Goal: Information Seeking & Learning: Check status

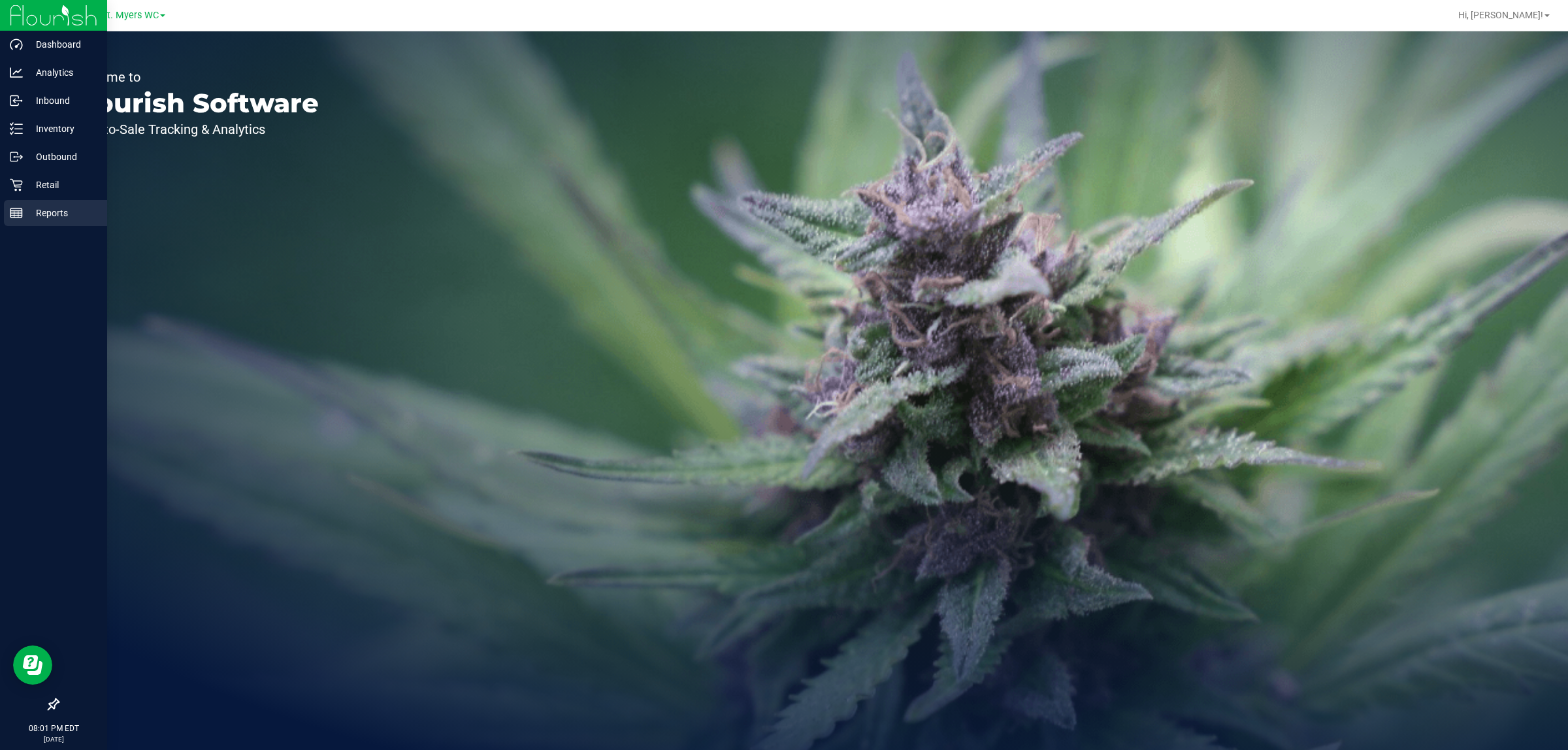
click at [9, 211] on icon at bounding box center [16, 213] width 13 height 13
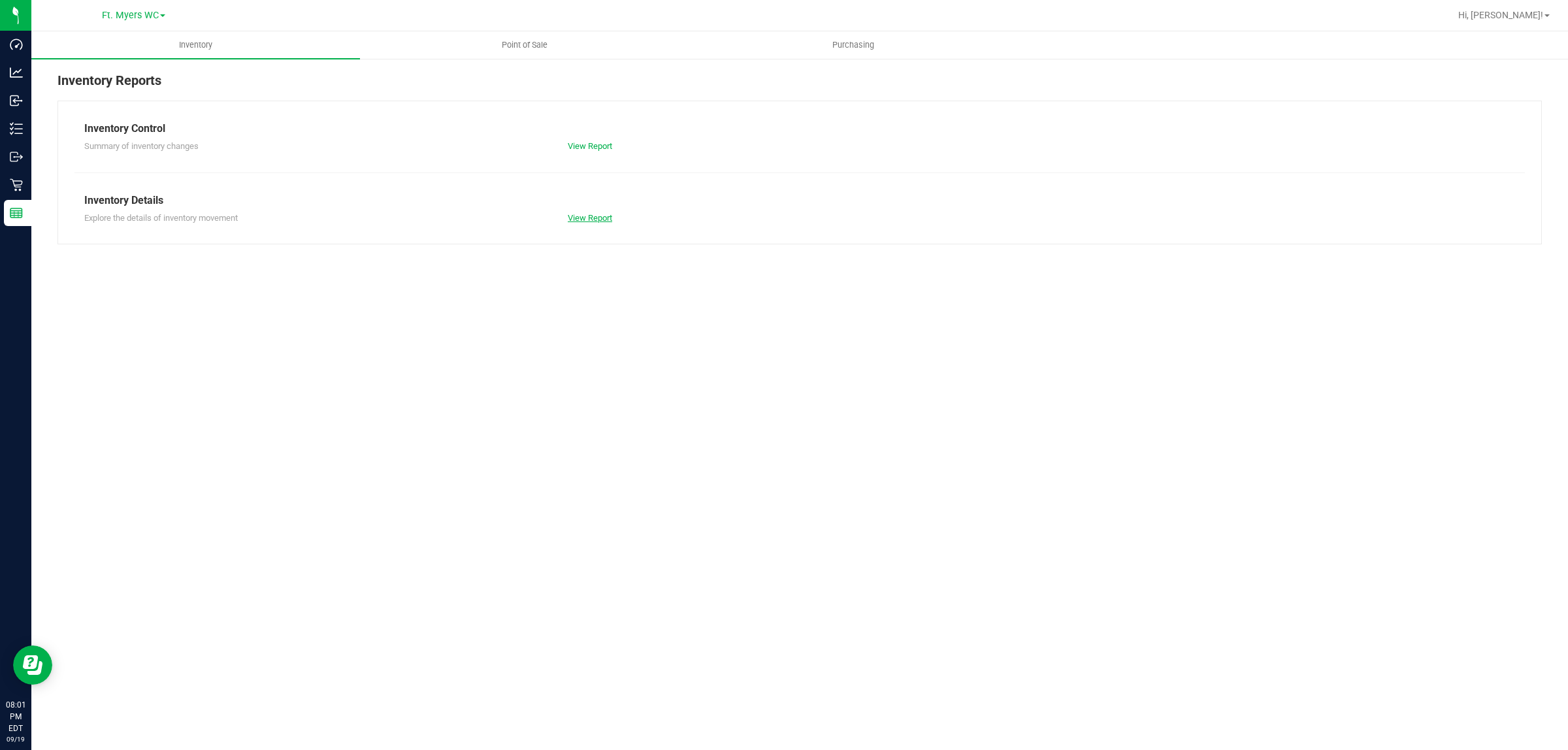
click at [588, 217] on link "View Report" at bounding box center [590, 218] width 44 height 9
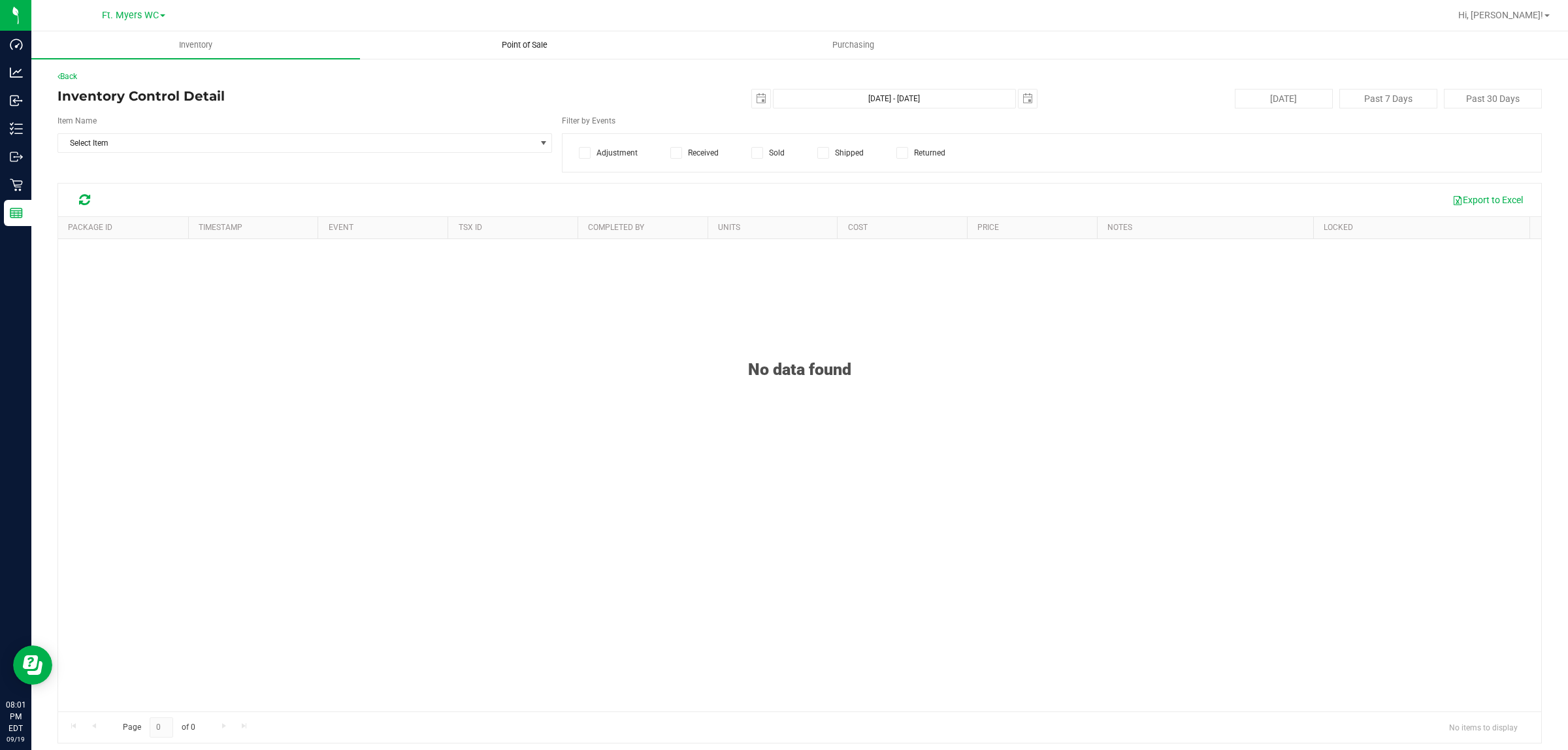
click at [534, 46] on span "Point of Sale" at bounding box center [525, 45] width 81 height 11
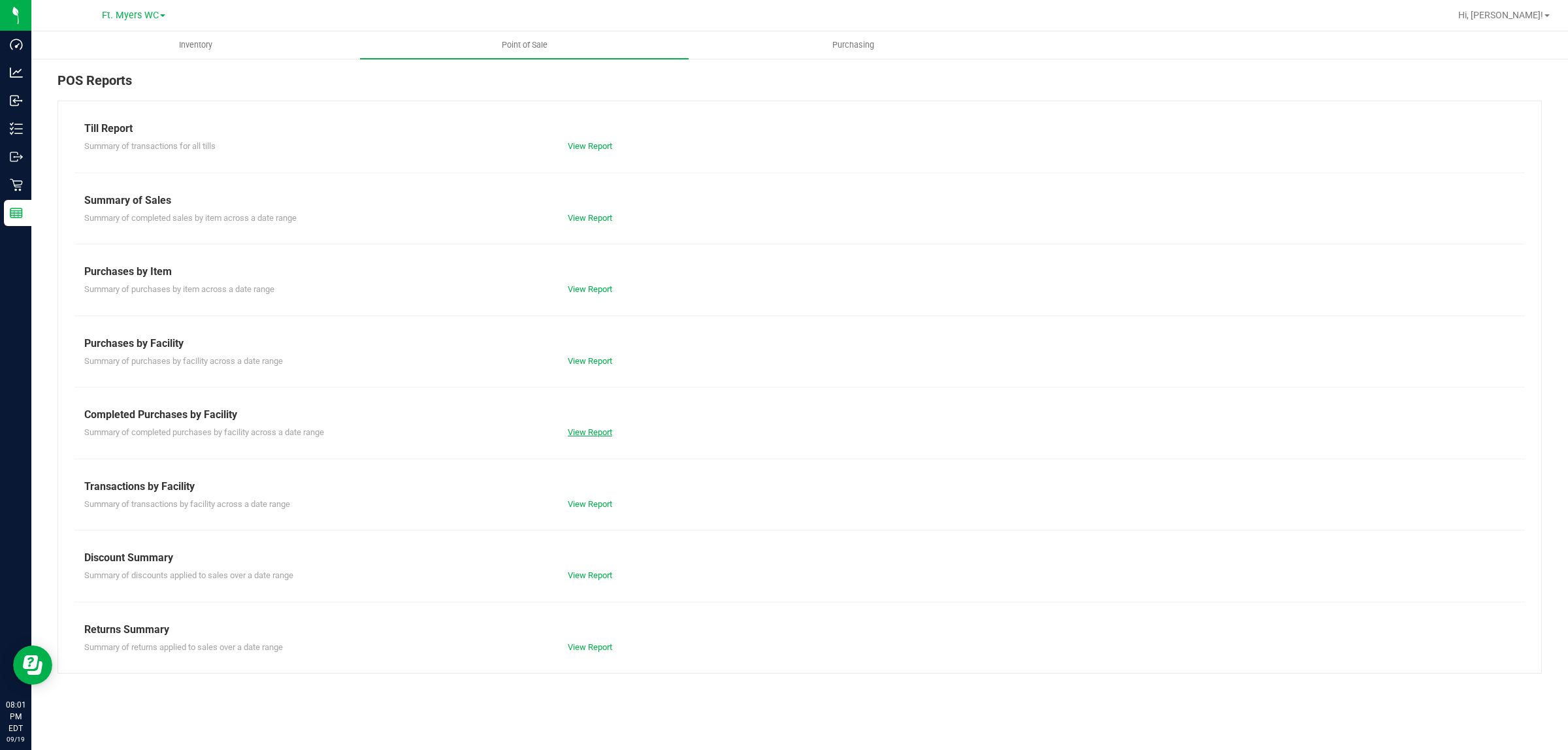
click at [589, 432] on link "View Report" at bounding box center [590, 432] width 44 height 9
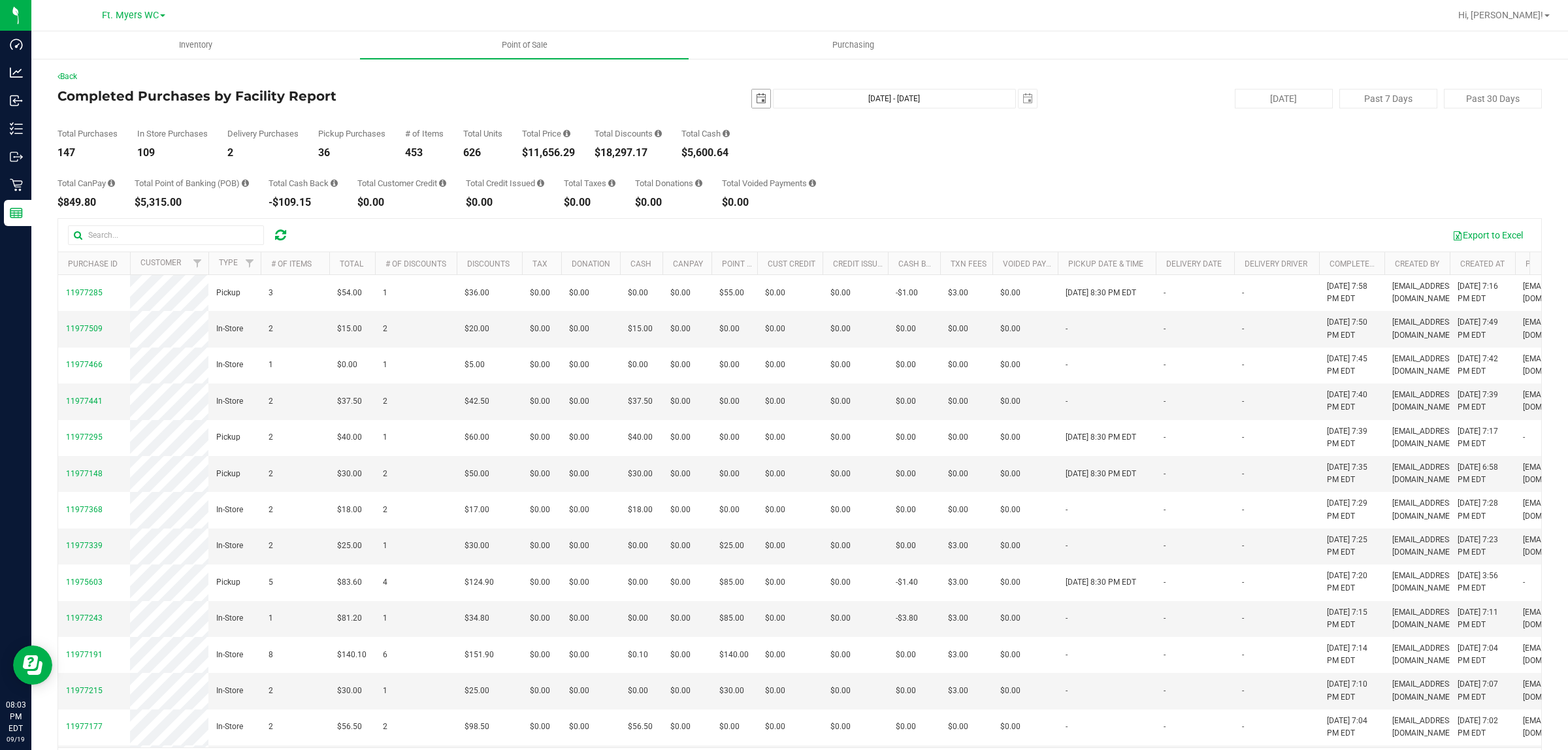
click at [752, 106] on span "select" at bounding box center [760, 98] width 18 height 18
click at [754, 214] on link "14" at bounding box center [755, 211] width 19 height 20
type input "[DATE]"
type input "[DATE] - [DATE]"
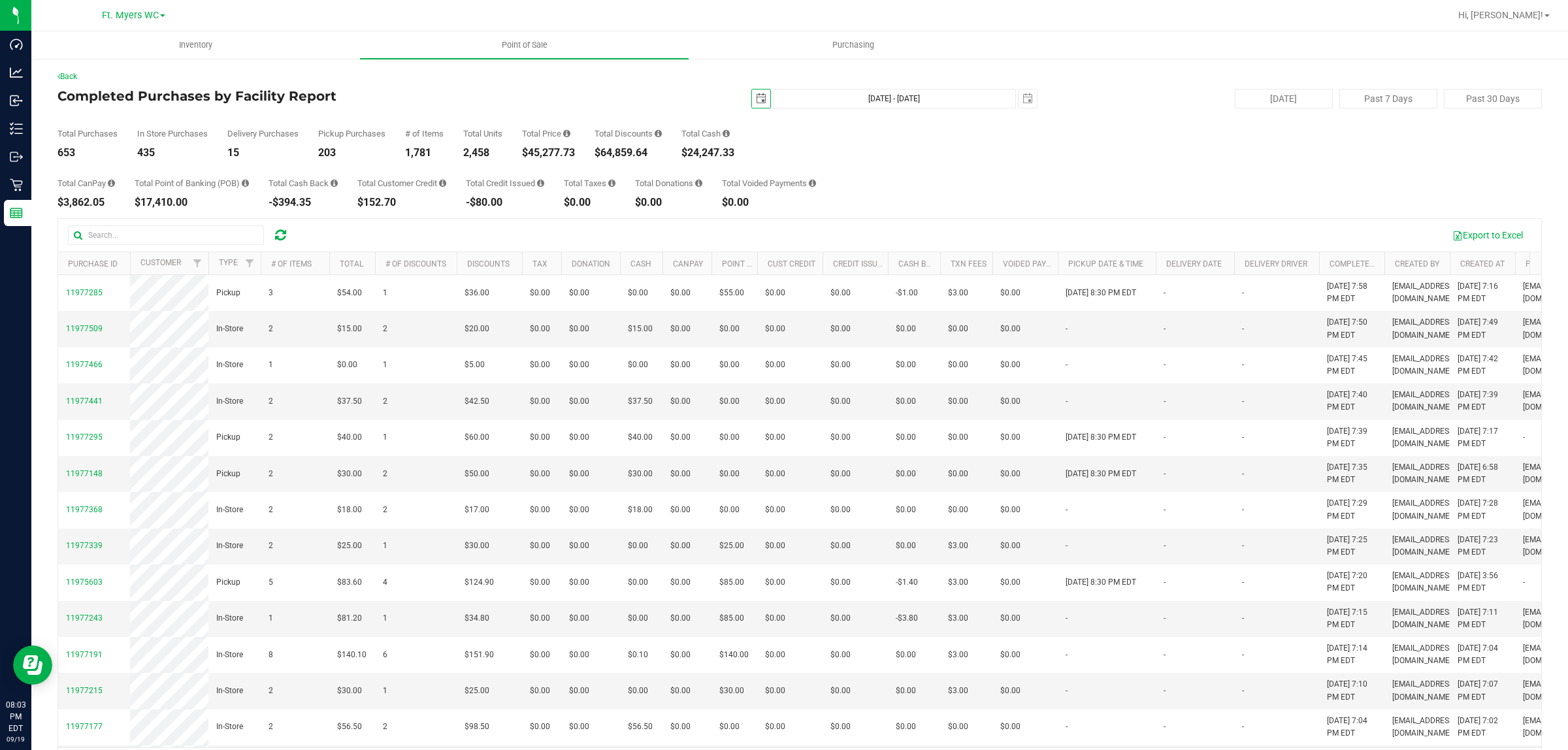
click at [757, 106] on span "select" at bounding box center [760, 98] width 18 height 18
click at [773, 168] on link "1" at bounding box center [774, 171] width 19 height 20
type input "[DATE]"
type input "[DATE] - [DATE]"
drag, startPoint x: 583, startPoint y: 155, endPoint x: 526, endPoint y: 154, distance: 57.0
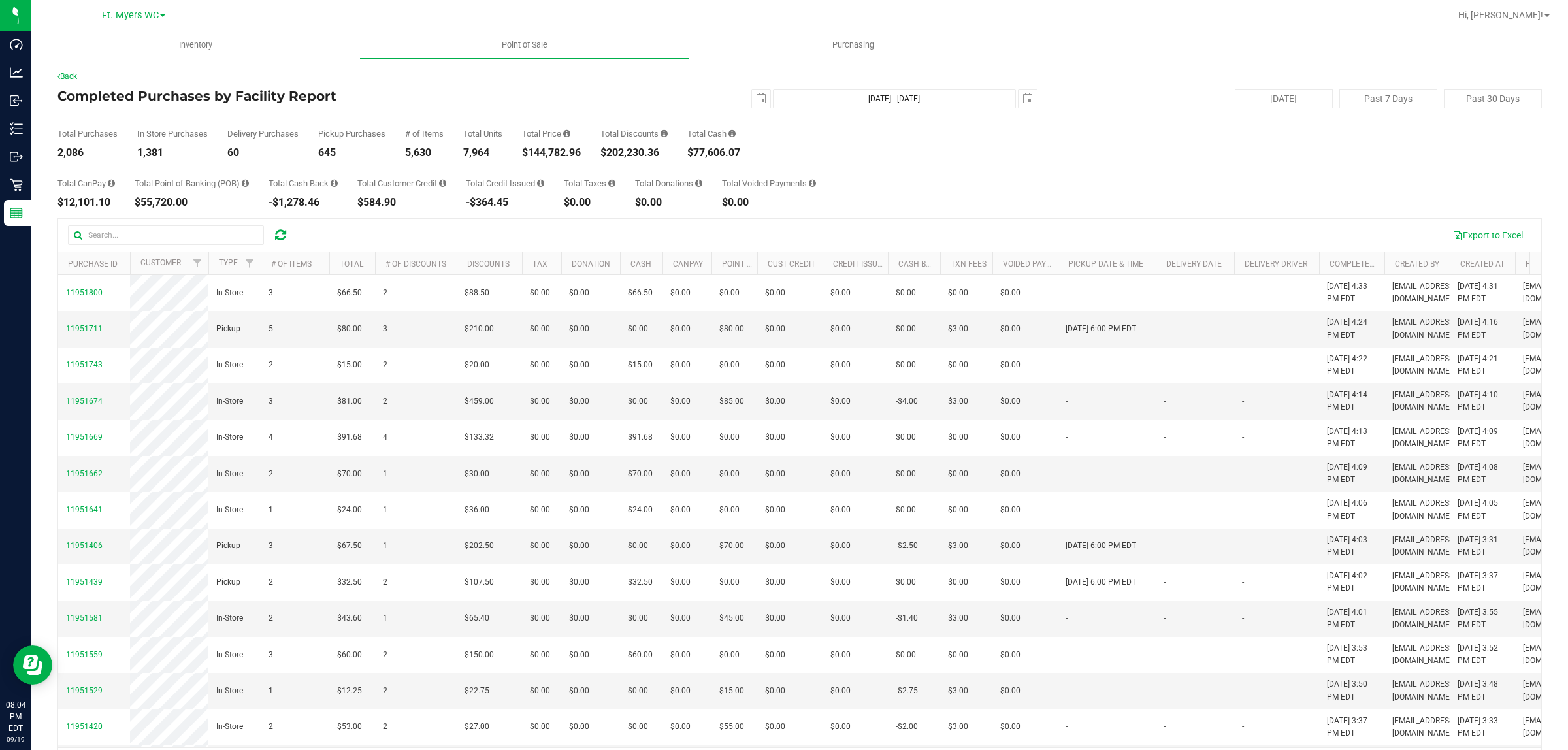
click at [526, 154] on div "$144,782.96" at bounding box center [551, 153] width 58 height 10
copy div "$144,782.96"
click at [759, 101] on span "select" at bounding box center [760, 98] width 18 height 18
click at [858, 214] on link "19" at bounding box center [851, 211] width 19 height 20
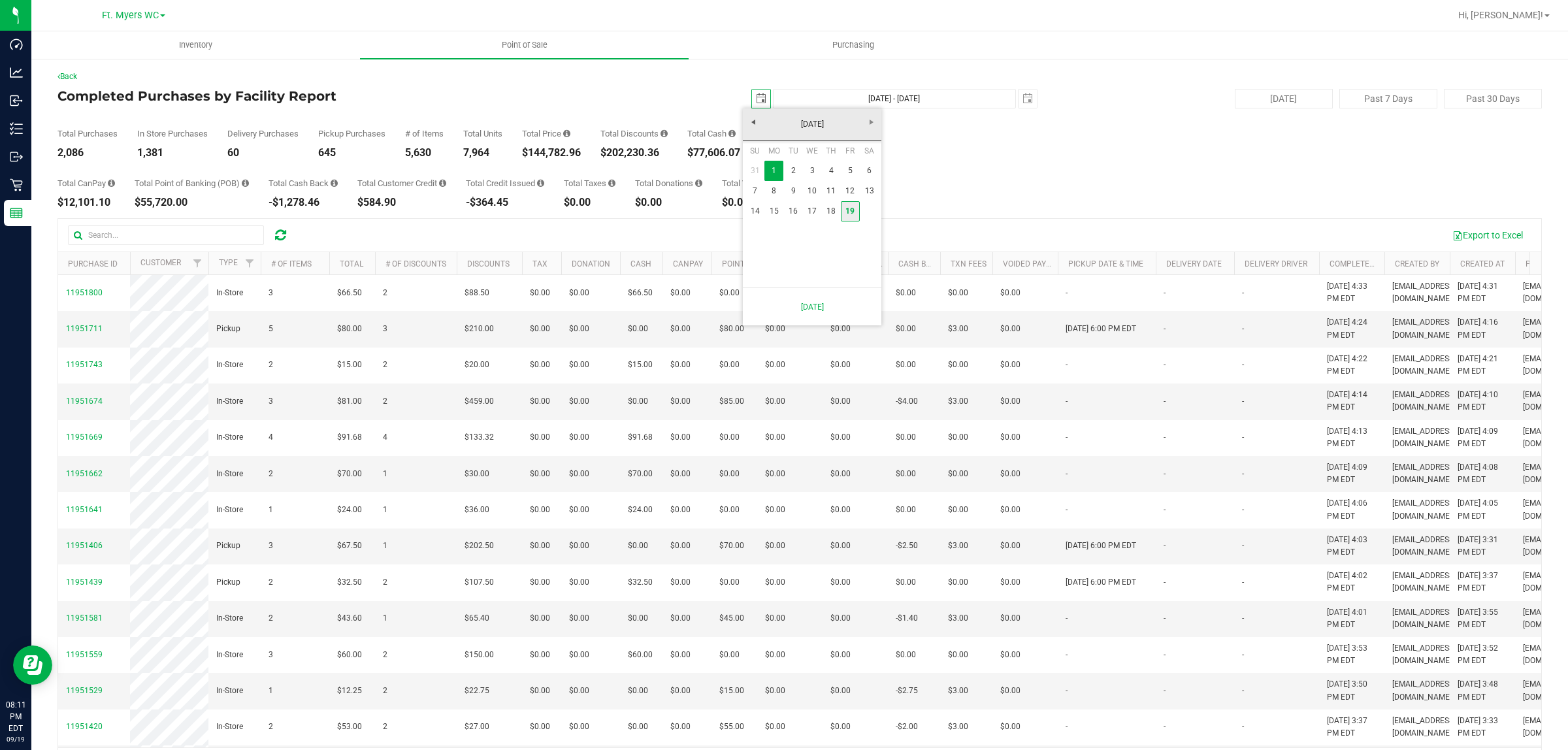
type input "[DATE]"
type input "[DATE] - [DATE]"
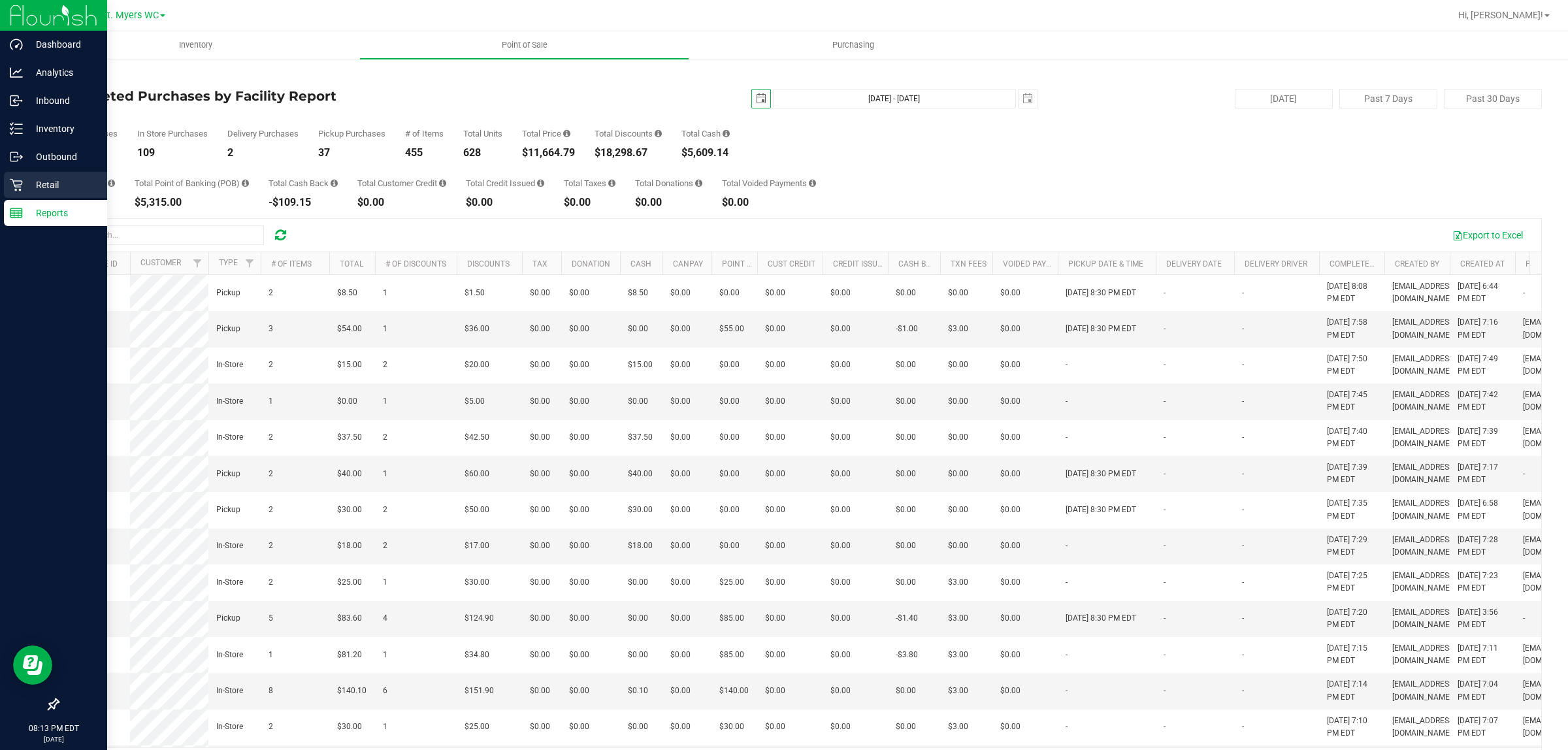
click at [20, 183] on icon at bounding box center [16, 185] width 13 height 13
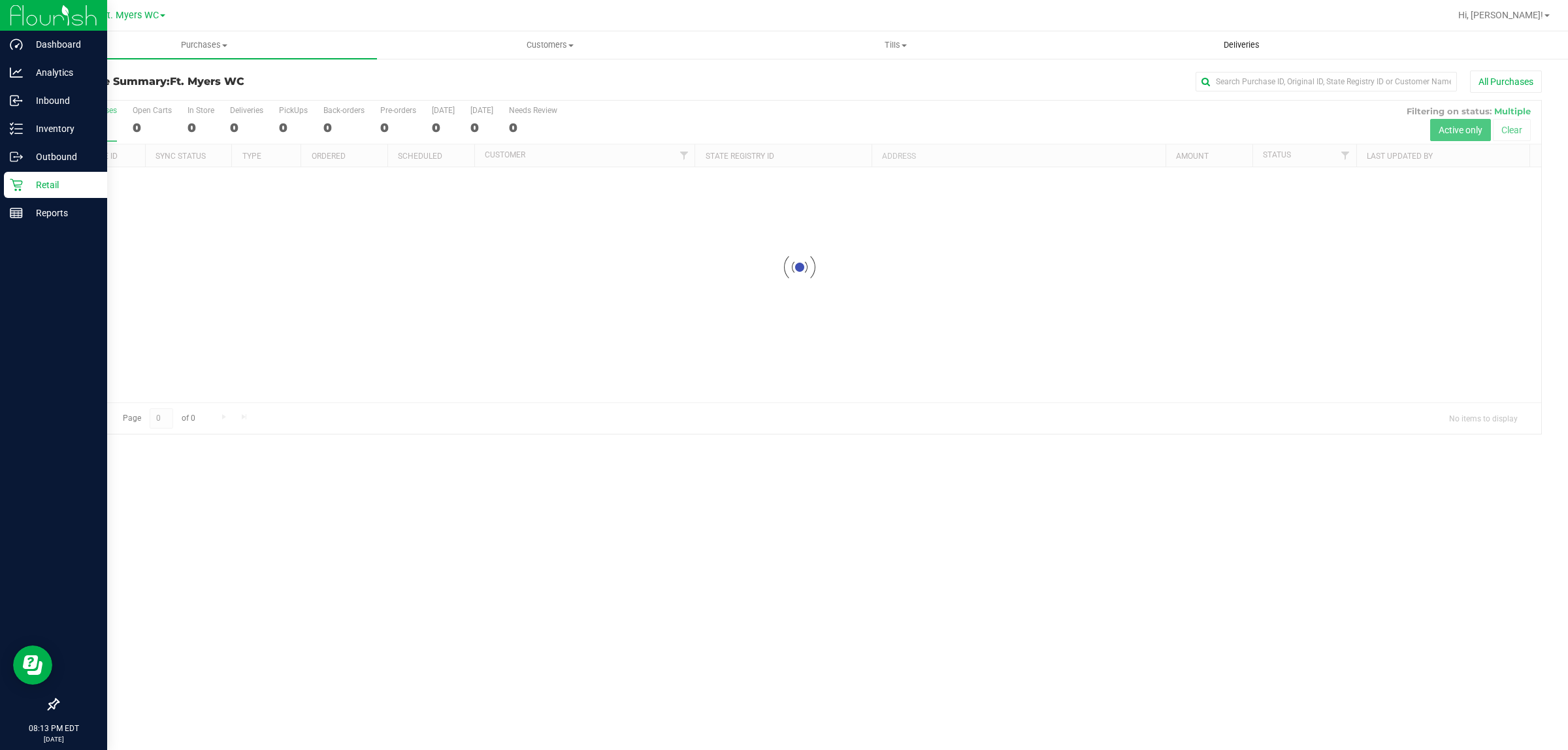
click at [1238, 43] on span "Deliveries" at bounding box center [1242, 45] width 72 height 11
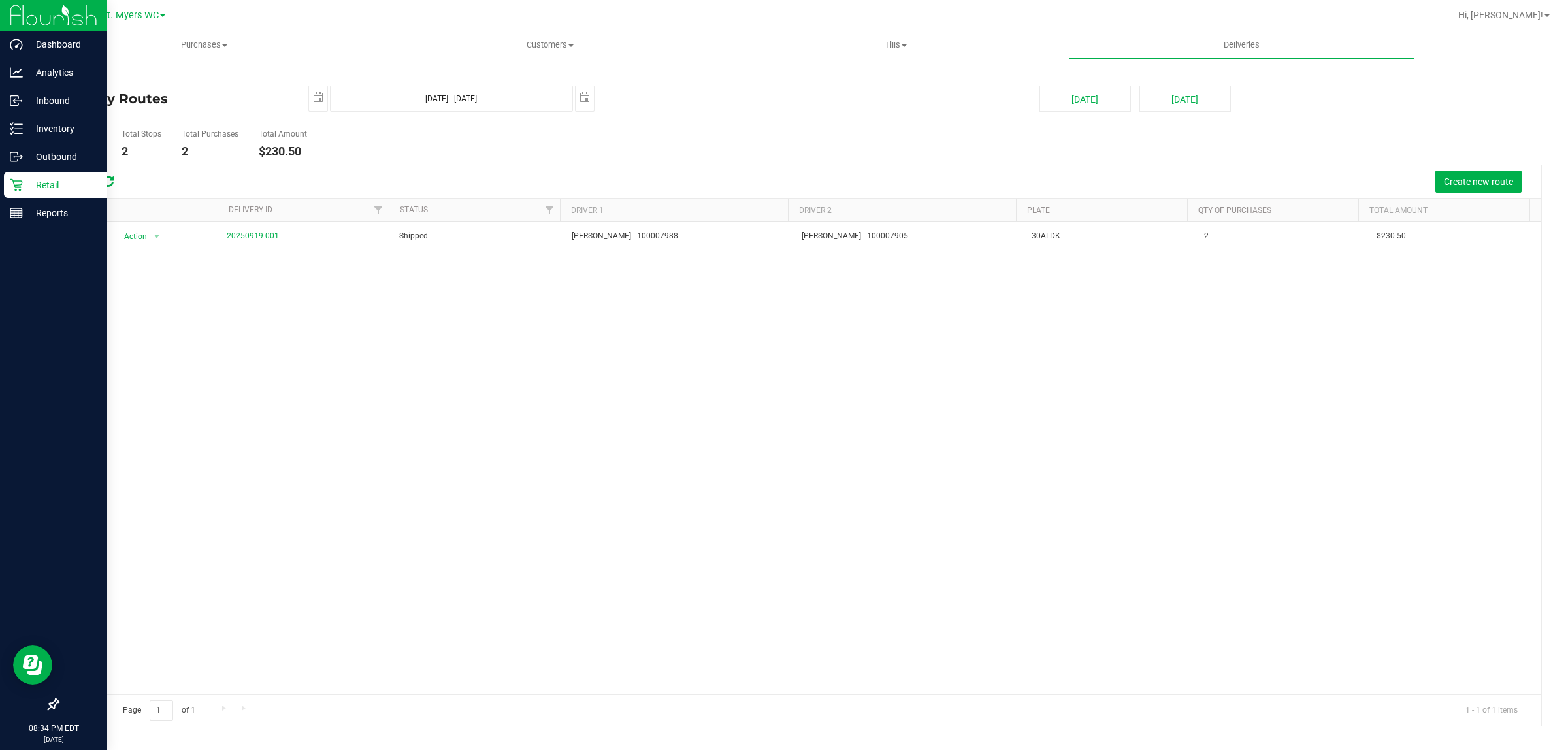
click at [46, 185] on p "Retail" at bounding box center [61, 185] width 78 height 16
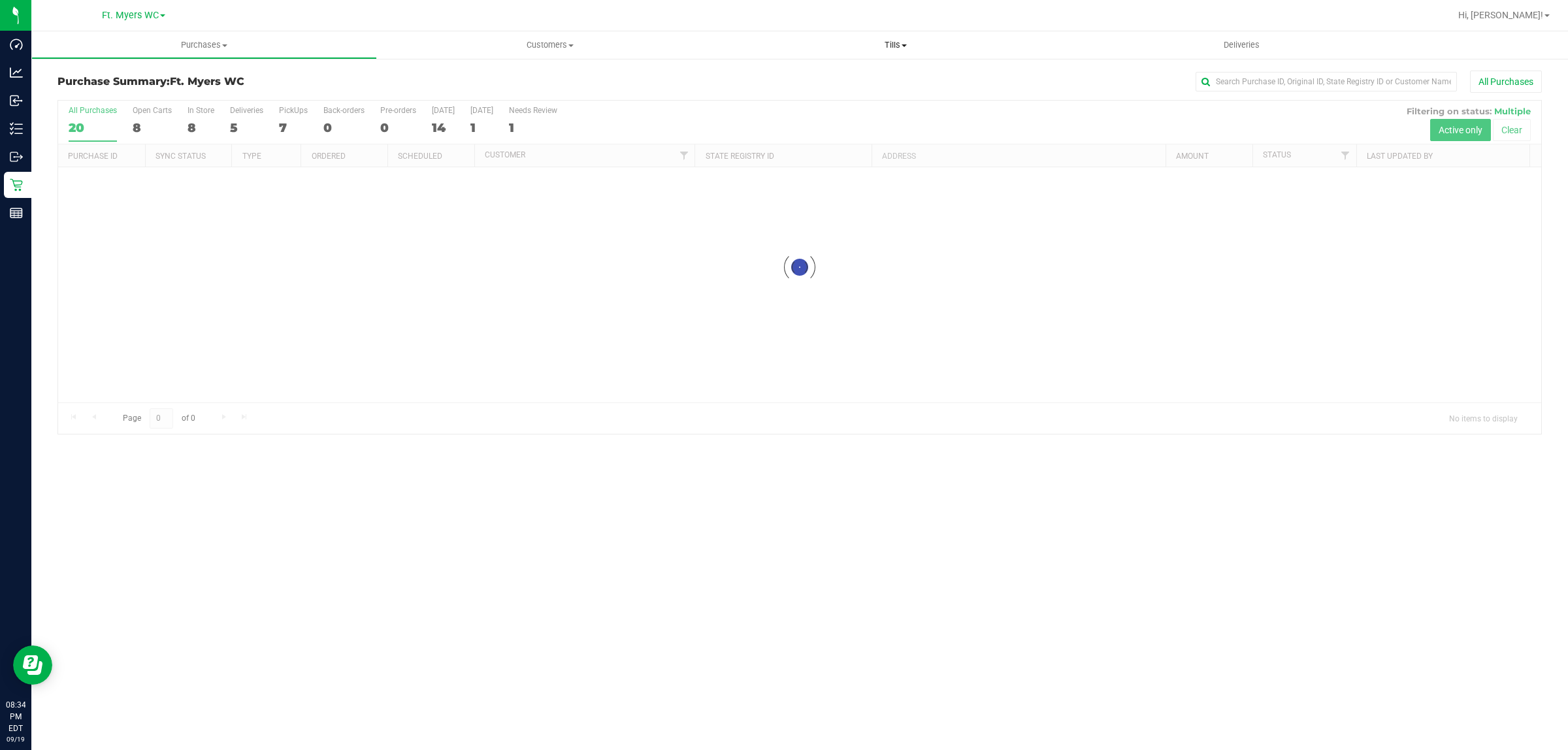
click at [900, 42] on span "Tills" at bounding box center [895, 45] width 344 height 11
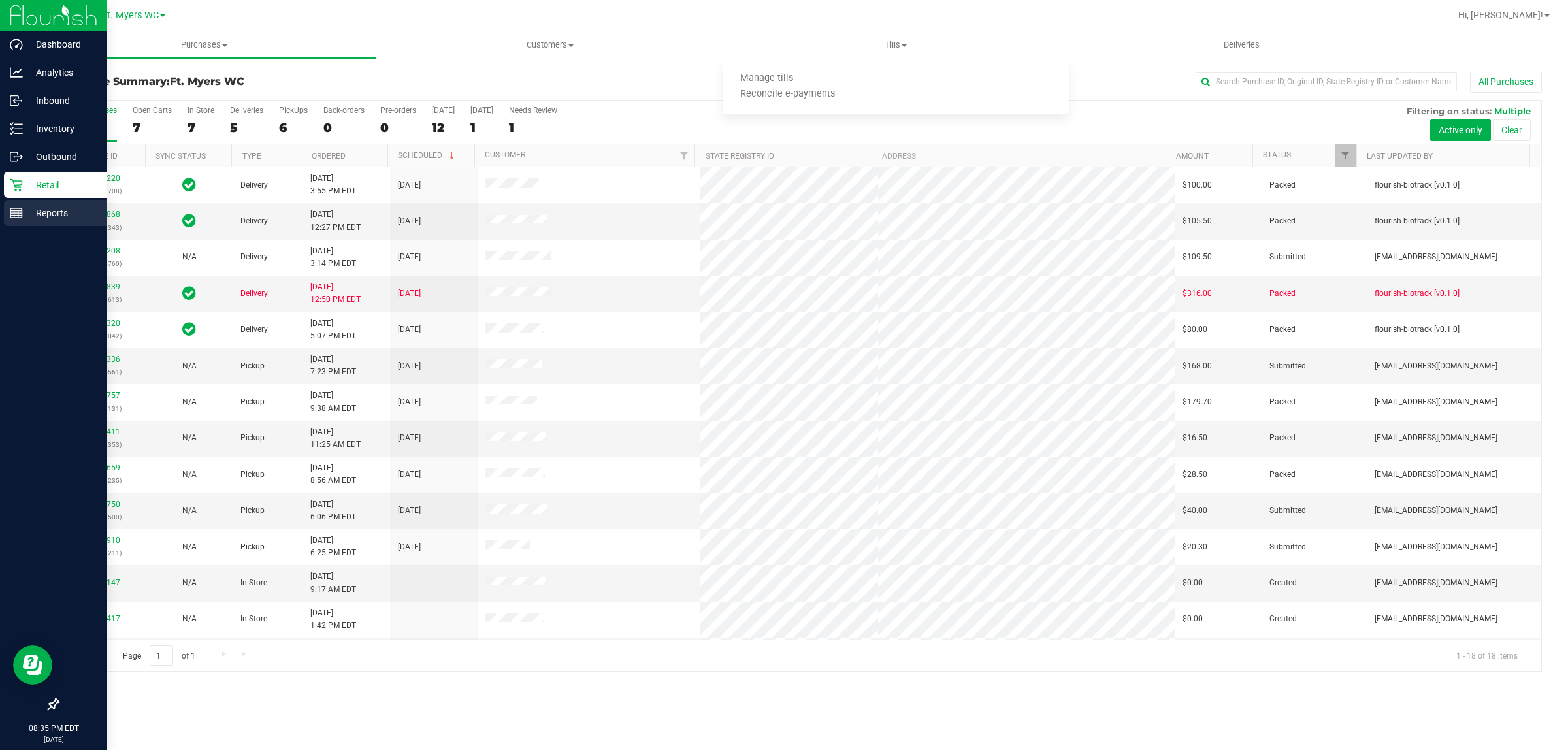
click at [57, 214] on p "Reports" at bounding box center [61, 213] width 78 height 16
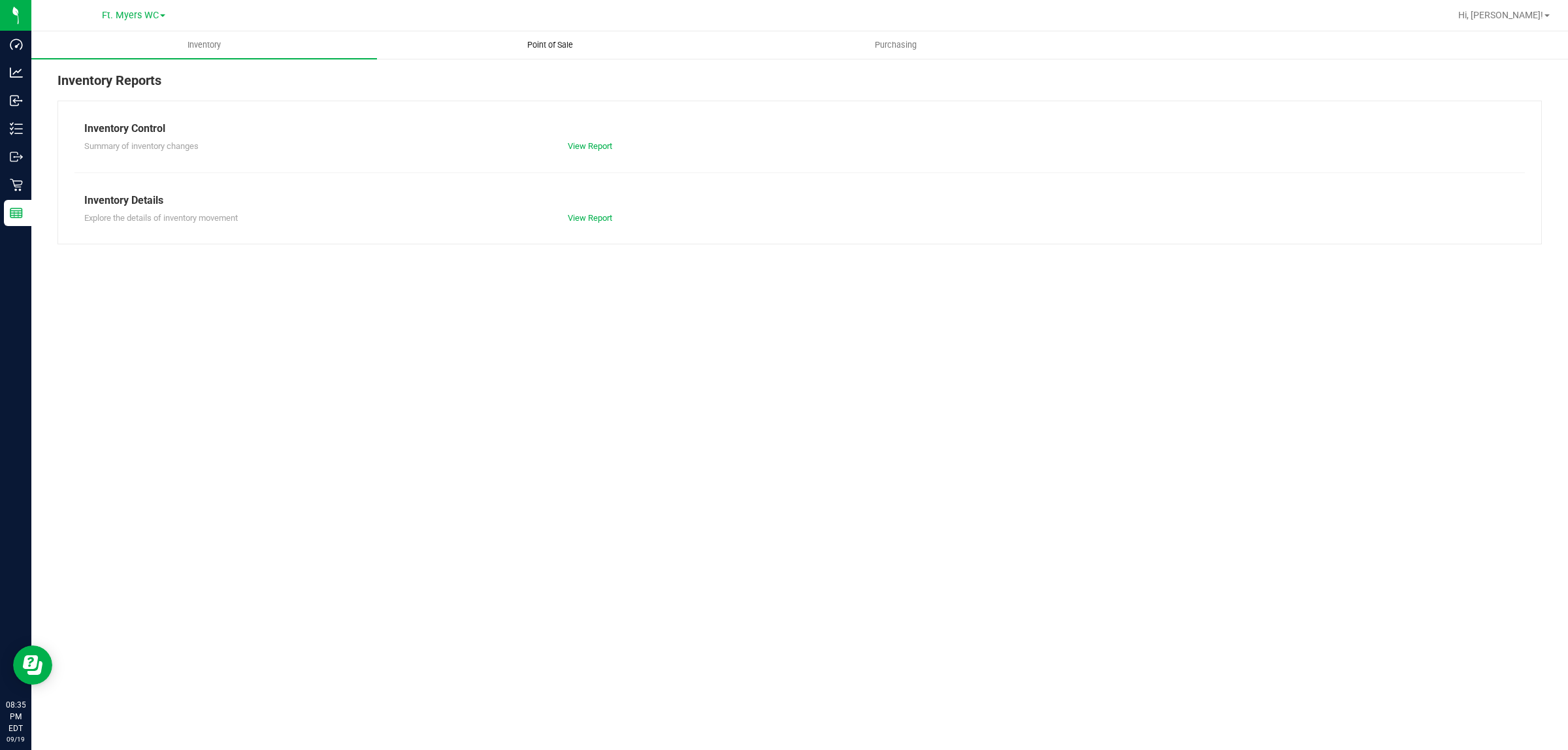
click at [549, 46] on span "Point of Sale" at bounding box center [550, 45] width 81 height 11
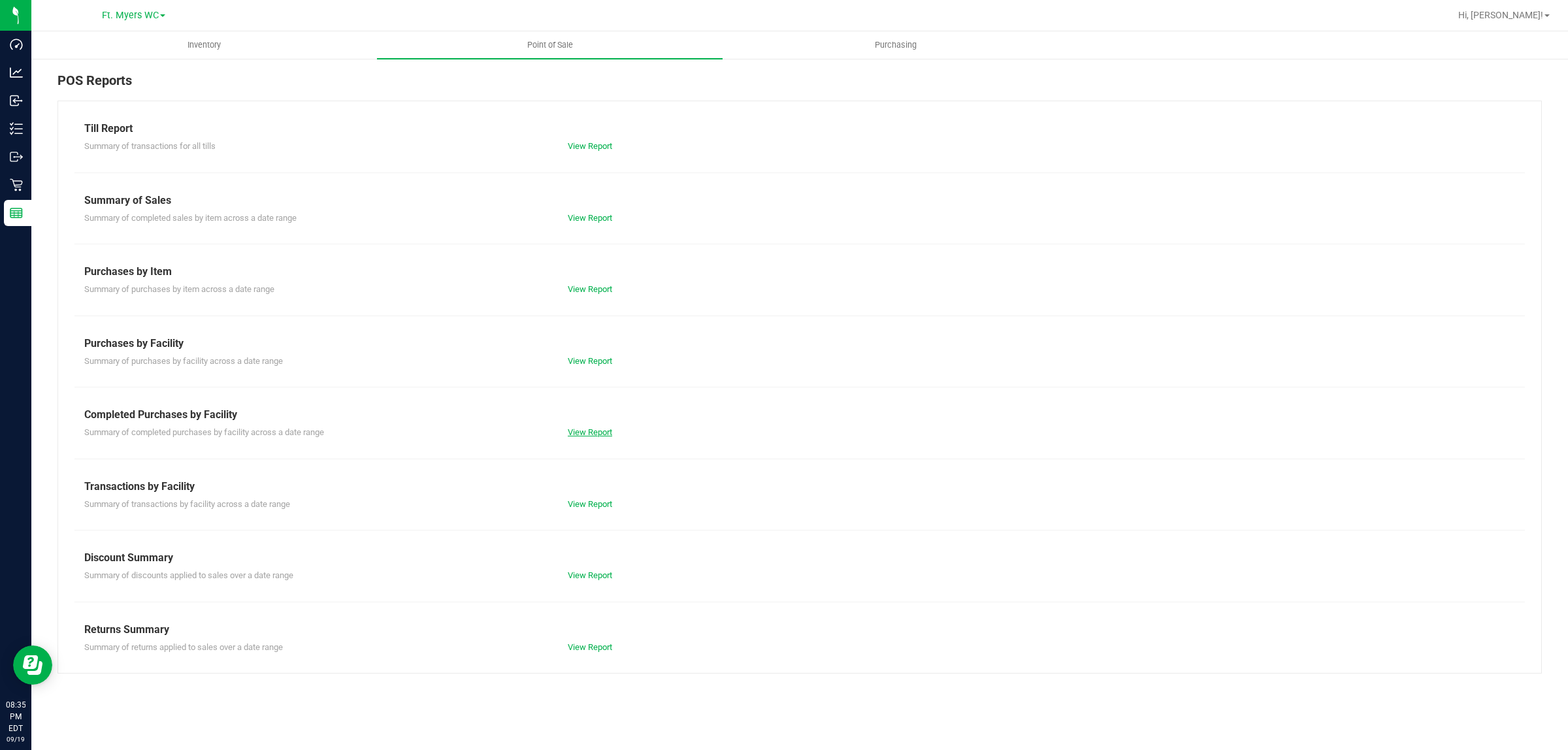
click at [602, 428] on link "View Report" at bounding box center [590, 432] width 44 height 9
